Goal: Task Accomplishment & Management: Manage account settings

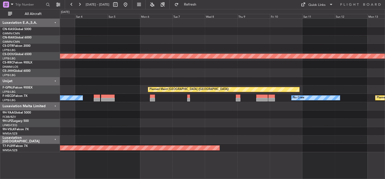
click at [296, 68] on div at bounding box center [222, 64] width 325 height 8
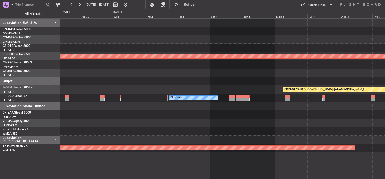
click at [271, 63] on div "Planned Maint London ([GEOGRAPHIC_DATA]) Planned Maint [GEOGRAPHIC_DATA] ([GEOG…" at bounding box center [222, 85] width 325 height 133
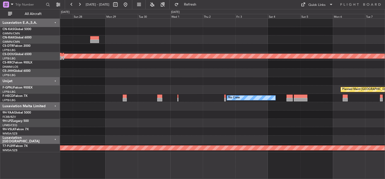
click at [305, 66] on div at bounding box center [222, 64] width 325 height 8
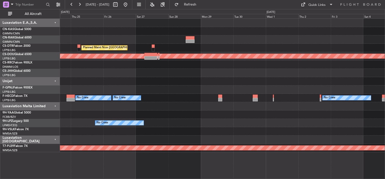
click at [314, 66] on div at bounding box center [222, 64] width 325 height 8
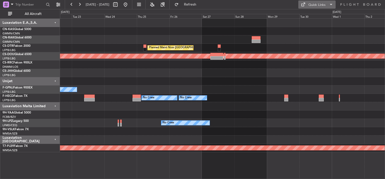
click at [312, 2] on button "Quick Links" at bounding box center [317, 5] width 37 height 8
click at [311, 15] on button "Trip Builder" at bounding box center [318, 17] width 38 height 12
click at [276, 52] on div "Planned Maint Nice ([GEOGRAPHIC_DATA]) Planned Maint [GEOGRAPHIC_DATA] ([GEOGRA…" at bounding box center [222, 85] width 325 height 133
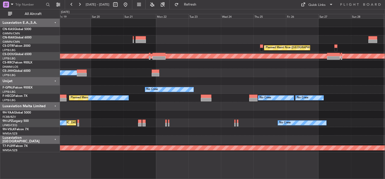
click at [221, 48] on div "Planned Maint Nice ([GEOGRAPHIC_DATA])" at bounding box center [222, 48] width 325 height 8
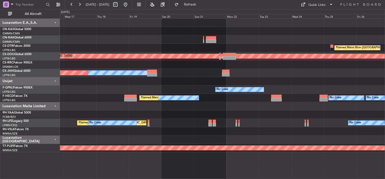
click at [230, 40] on div at bounding box center [222, 39] width 325 height 8
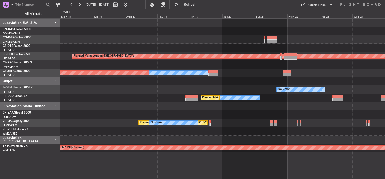
click at [218, 41] on div at bounding box center [222, 39] width 325 height 8
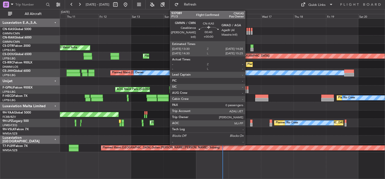
click at [248, 30] on div at bounding box center [247, 30] width 1 height 4
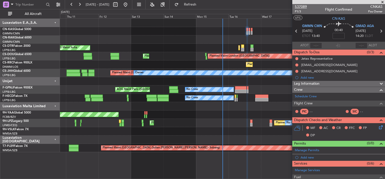
click at [304, 6] on span "537089" at bounding box center [301, 6] width 12 height 5
click at [300, 6] on span "537089" at bounding box center [301, 6] width 12 height 5
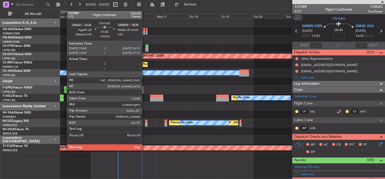
click at [145, 28] on div at bounding box center [145, 30] width 2 height 4
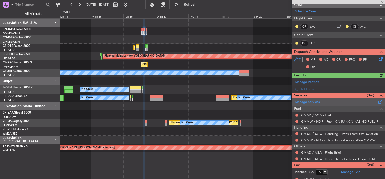
scroll to position [88, 0]
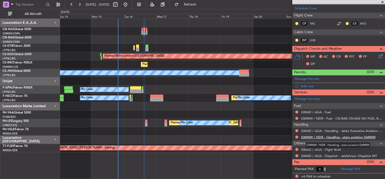
click at [314, 136] on link "GMMW / NDR - Handling - stars aviation GMMW" at bounding box center [338, 137] width 75 height 4
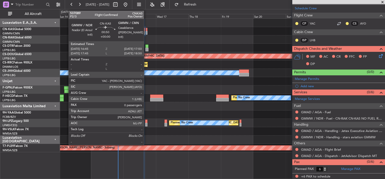
click at [146, 30] on div at bounding box center [147, 30] width 2 height 4
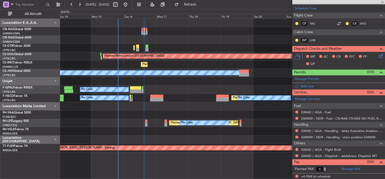
type input "0"
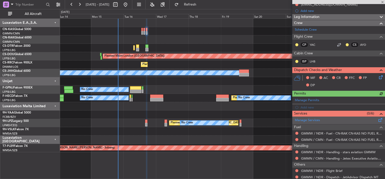
scroll to position [76, 0]
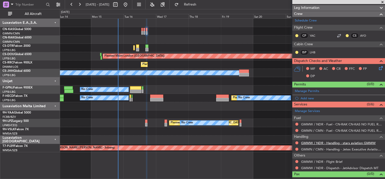
click at [318, 142] on link "GMMW / NDR - Handling - stars aviation GMMW" at bounding box center [338, 142] width 75 height 4
click at [383, 2] on span at bounding box center [382, 2] width 5 height 5
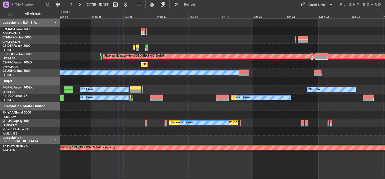
scroll to position [0, 0]
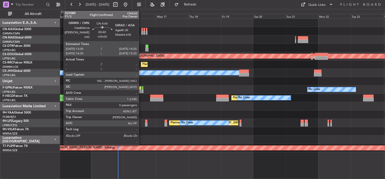
click at [141, 30] on div at bounding box center [141, 30] width 1 height 4
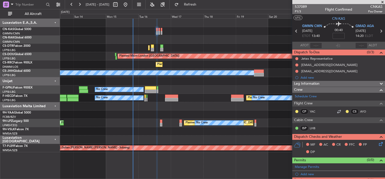
click at [223, 34] on div at bounding box center [222, 31] width 325 height 8
click at [299, 5] on span "537089" at bounding box center [301, 6] width 12 height 5
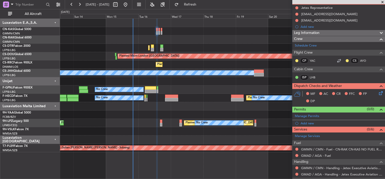
scroll to position [81, 0]
